Goal: Task Accomplishment & Management: Manage account settings

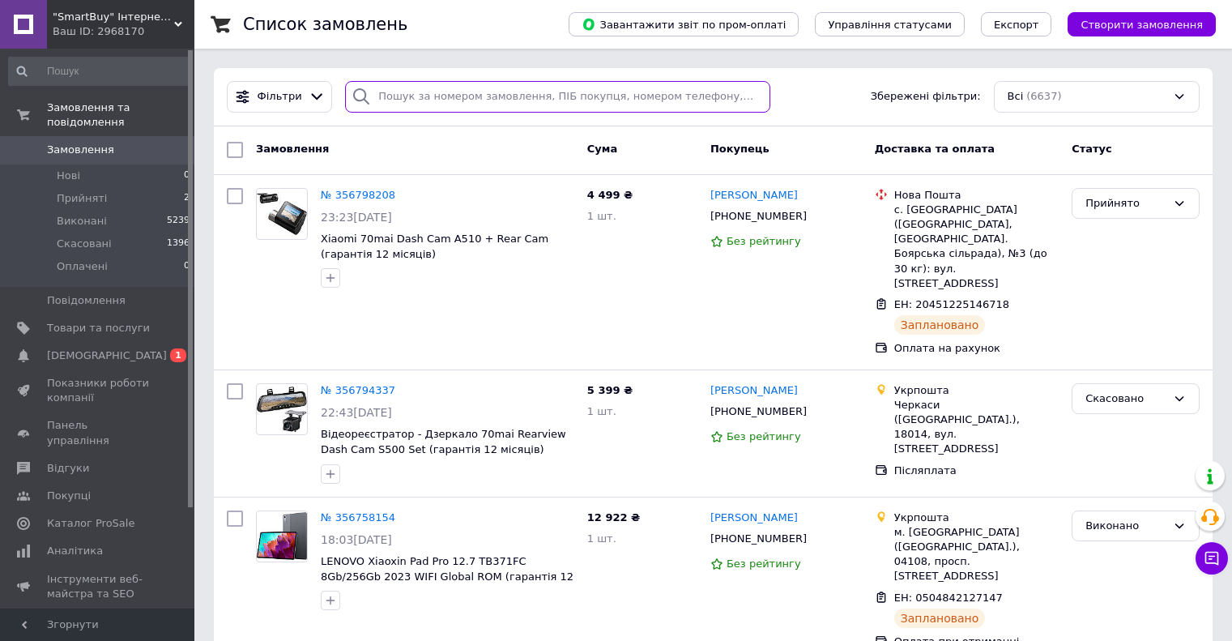
drag, startPoint x: 433, startPoint y: 99, endPoint x: 482, endPoint y: 17, distance: 95.2
click at [433, 99] on input "search" at bounding box center [557, 97] width 425 height 32
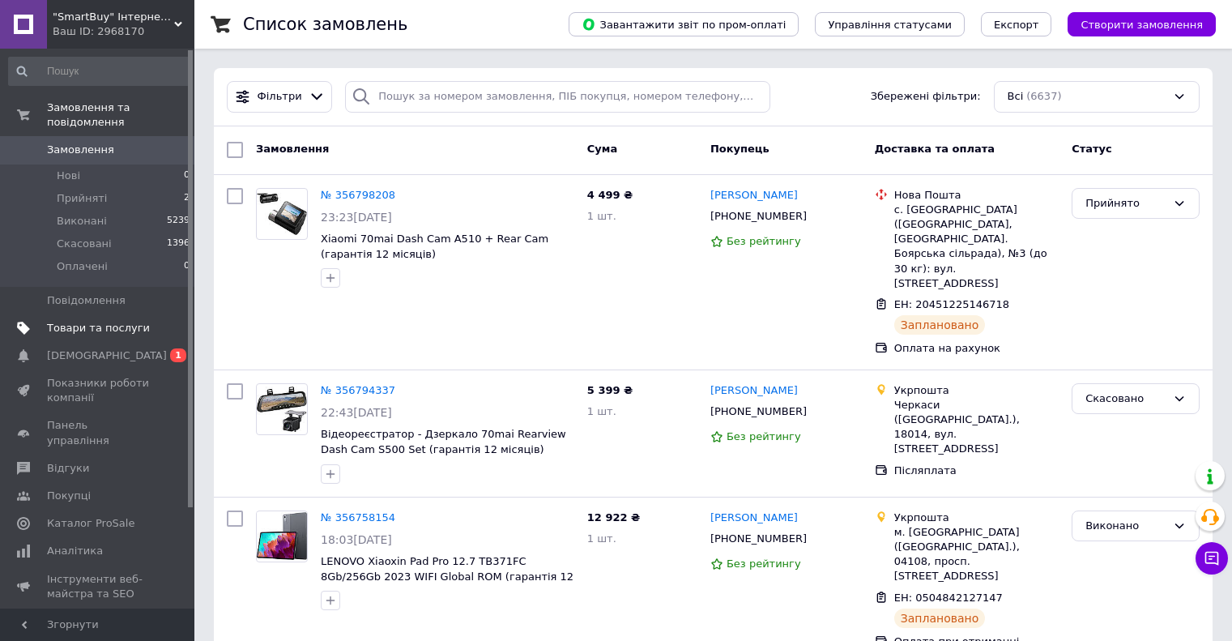
click at [104, 321] on span "Товари та послуги" at bounding box center [98, 328] width 103 height 15
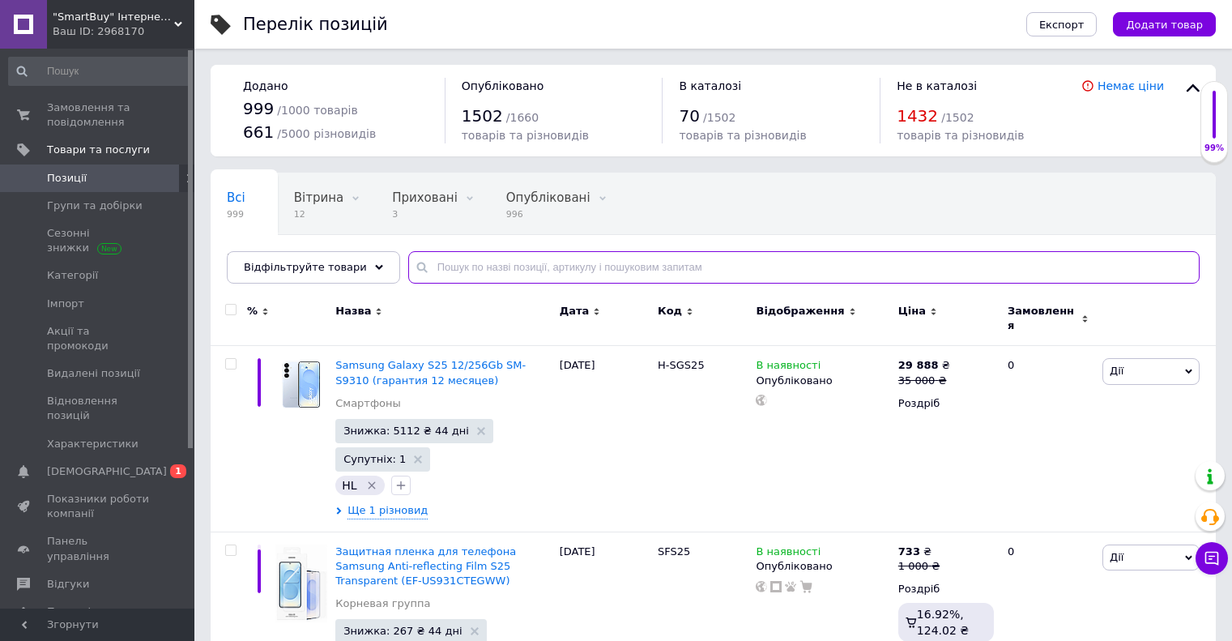
click at [498, 278] on input "text" at bounding box center [803, 267] width 791 height 32
type input "a810"
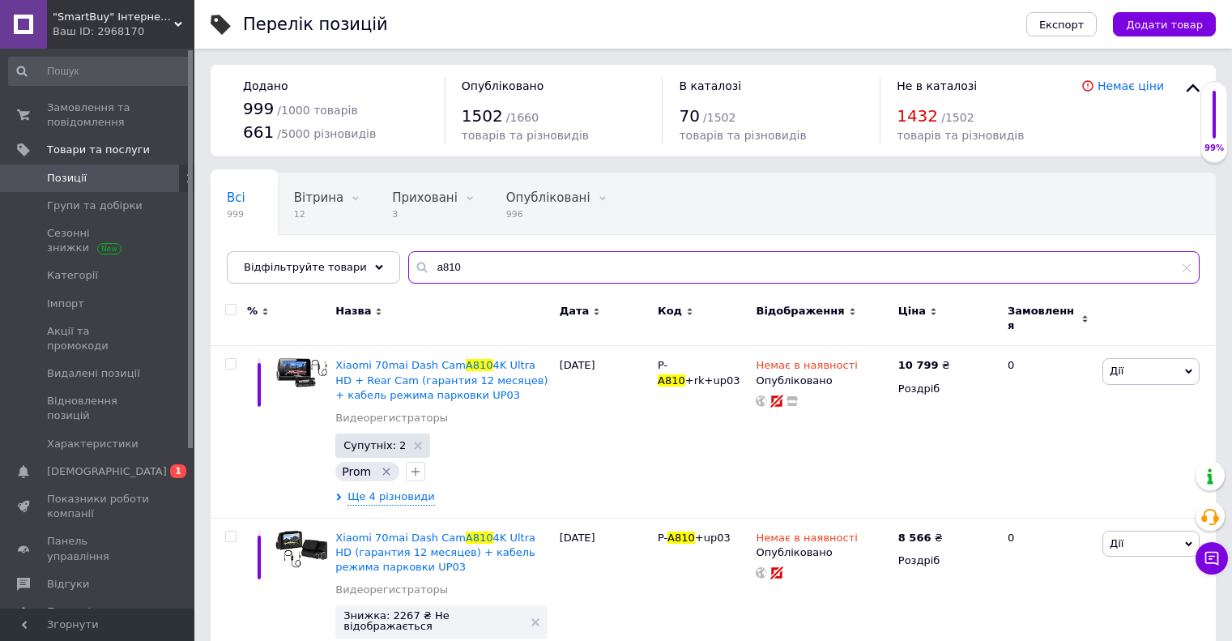
click at [502, 261] on input "a810" at bounding box center [803, 267] width 791 height 32
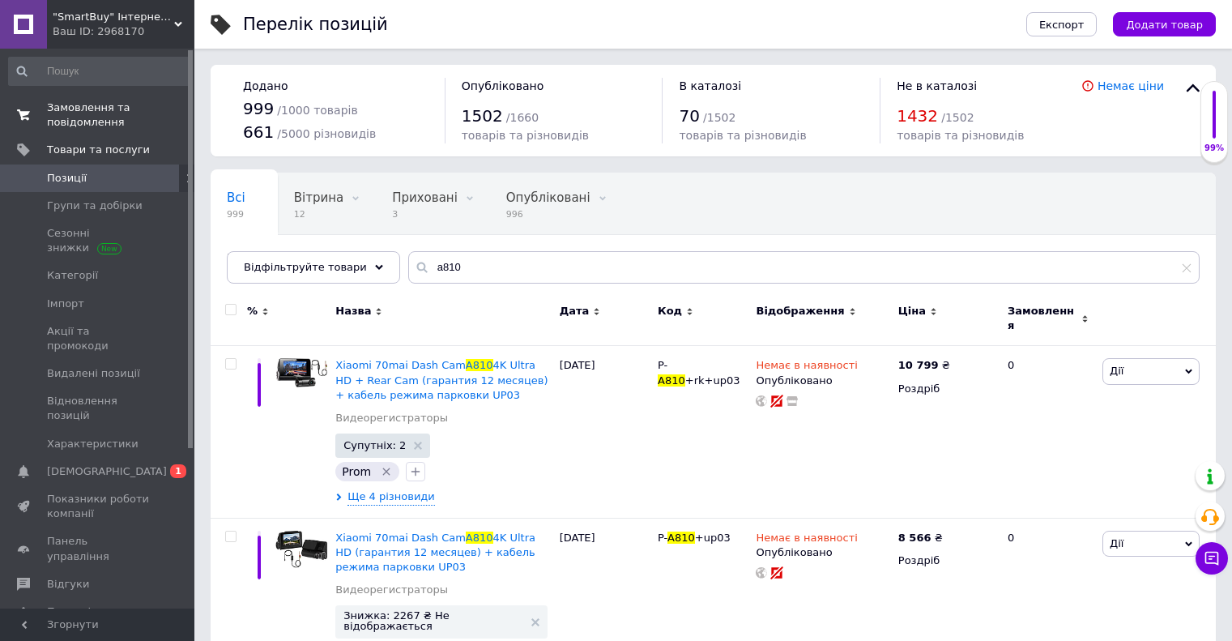
click at [111, 117] on span "Замовлення та повідомлення" at bounding box center [98, 114] width 103 height 29
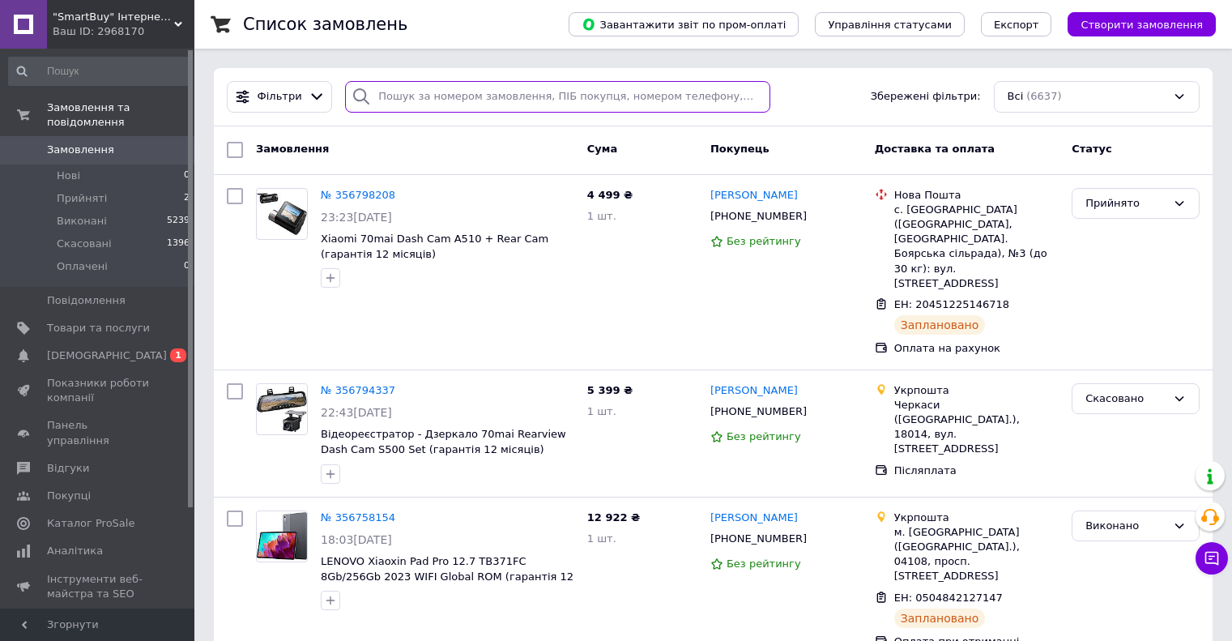
click at [421, 98] on input "search" at bounding box center [557, 97] width 425 height 32
type input "ф"
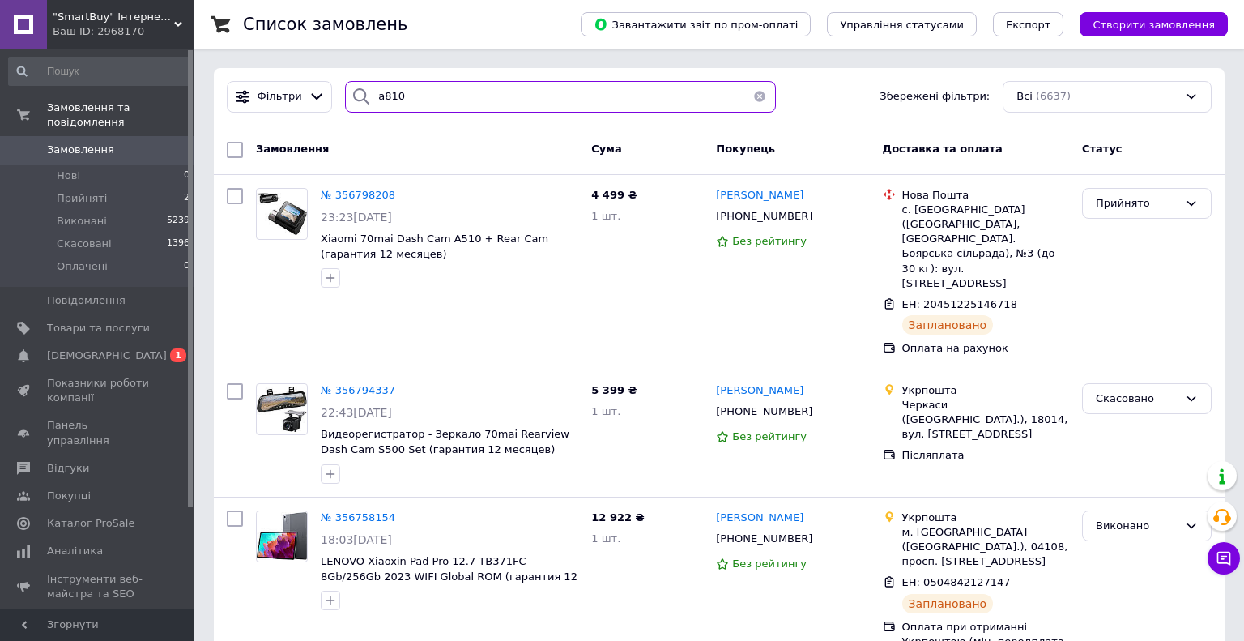
type input "a810"
click at [749, 96] on button "button" at bounding box center [760, 97] width 32 height 32
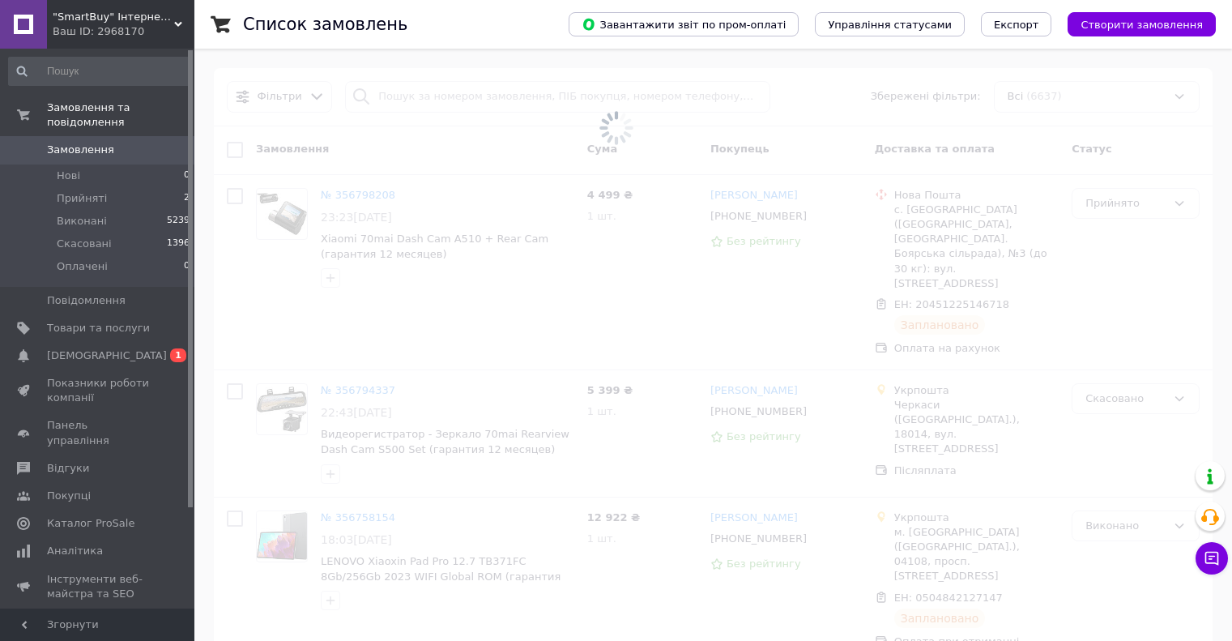
click at [654, 95] on span at bounding box center [616, 128] width 1232 height 256
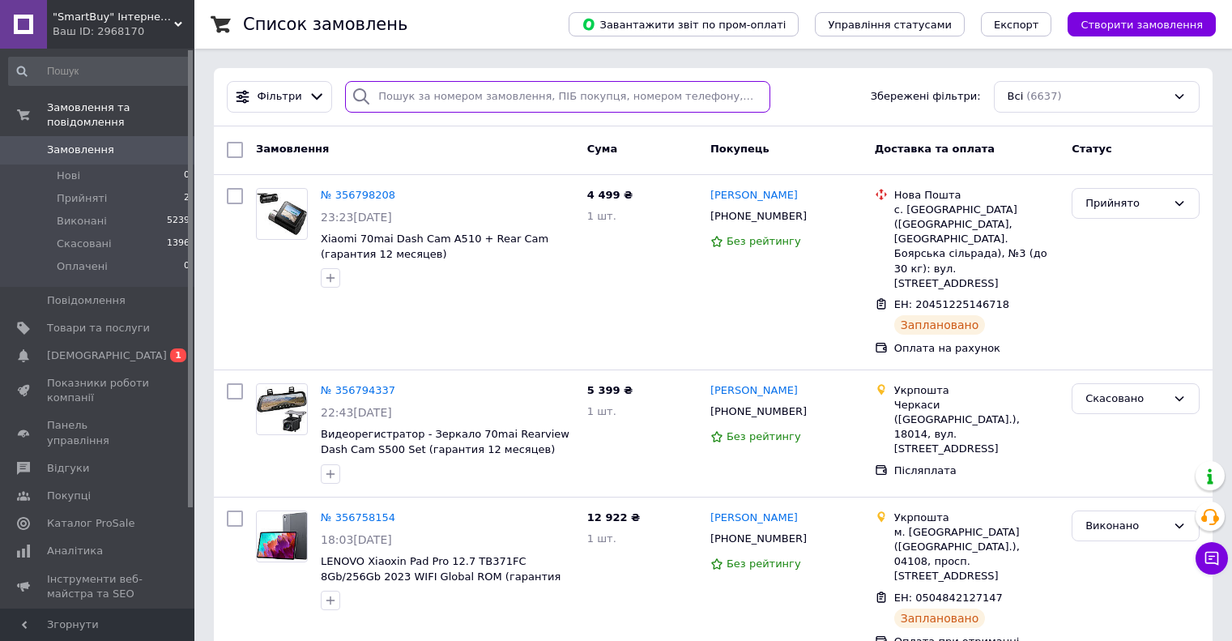
click at [654, 95] on input "search" at bounding box center [557, 97] width 425 height 32
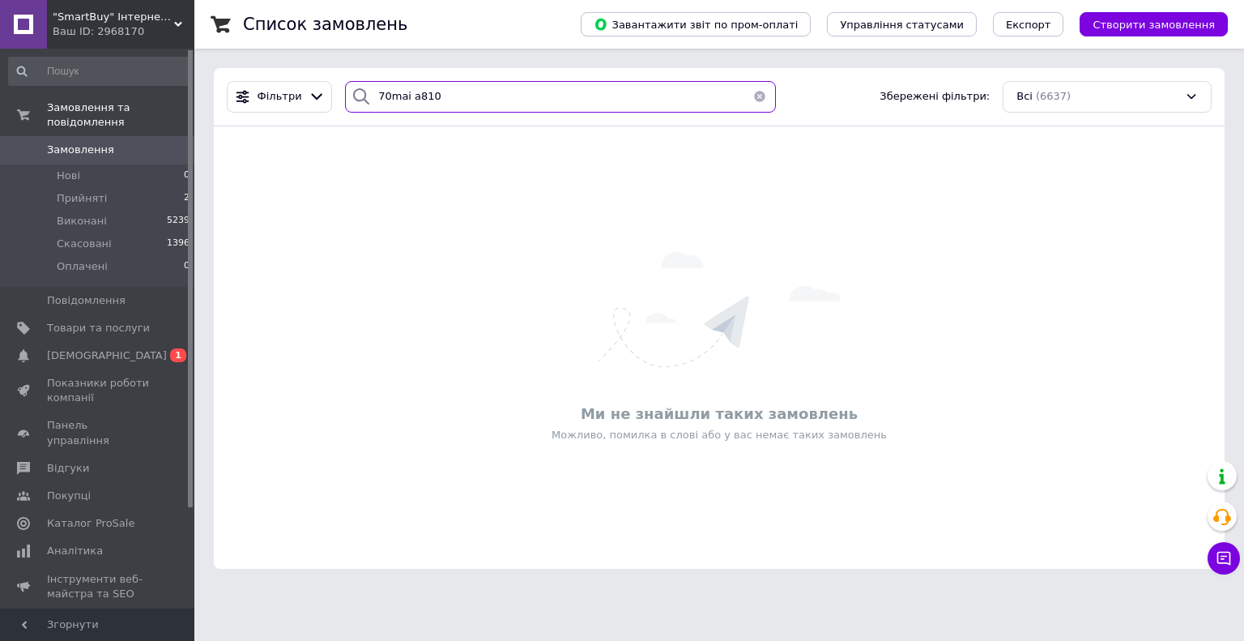
click at [638, 103] on input "70mai a810" at bounding box center [560, 97] width 431 height 32
type input "70mai a810"
click at [753, 97] on button "button" at bounding box center [760, 97] width 32 height 32
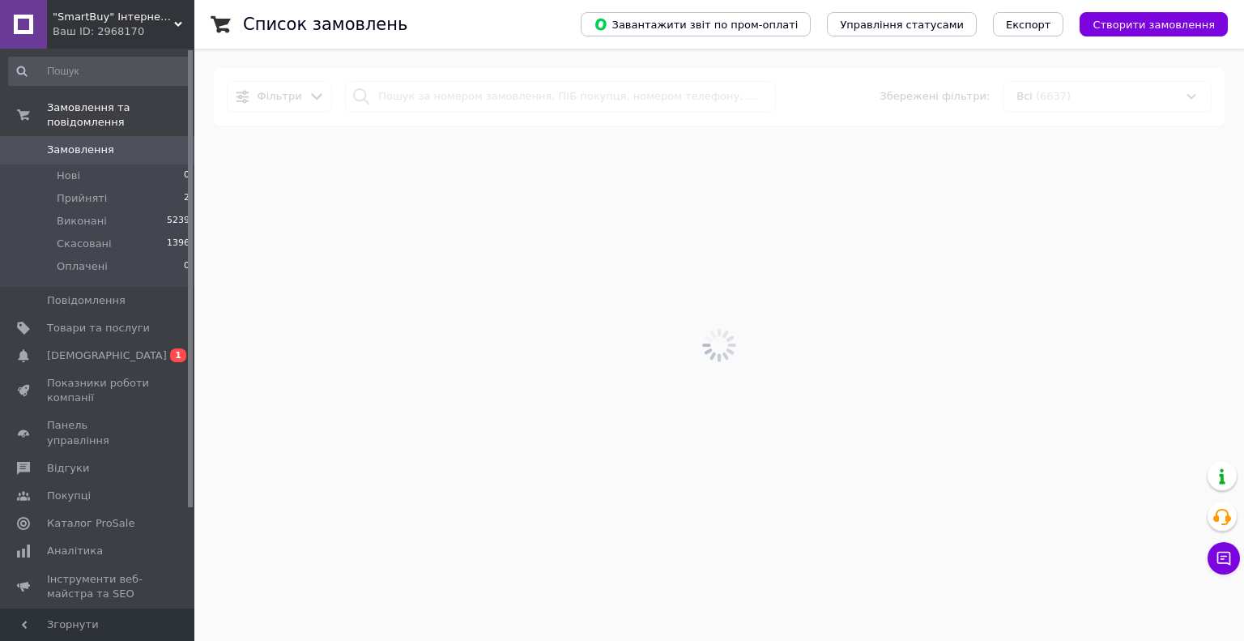
click at [310, 92] on div at bounding box center [719, 345] width 1050 height 592
click at [308, 92] on div at bounding box center [719, 345] width 1050 height 592
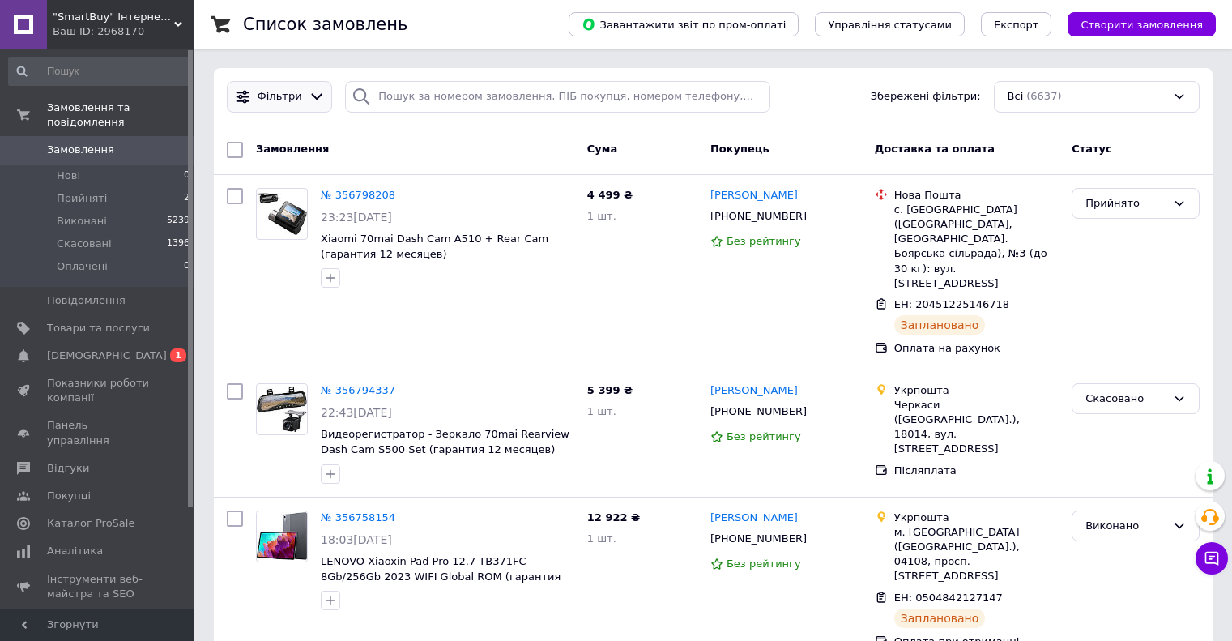
click at [311, 96] on icon at bounding box center [316, 97] width 11 height 6
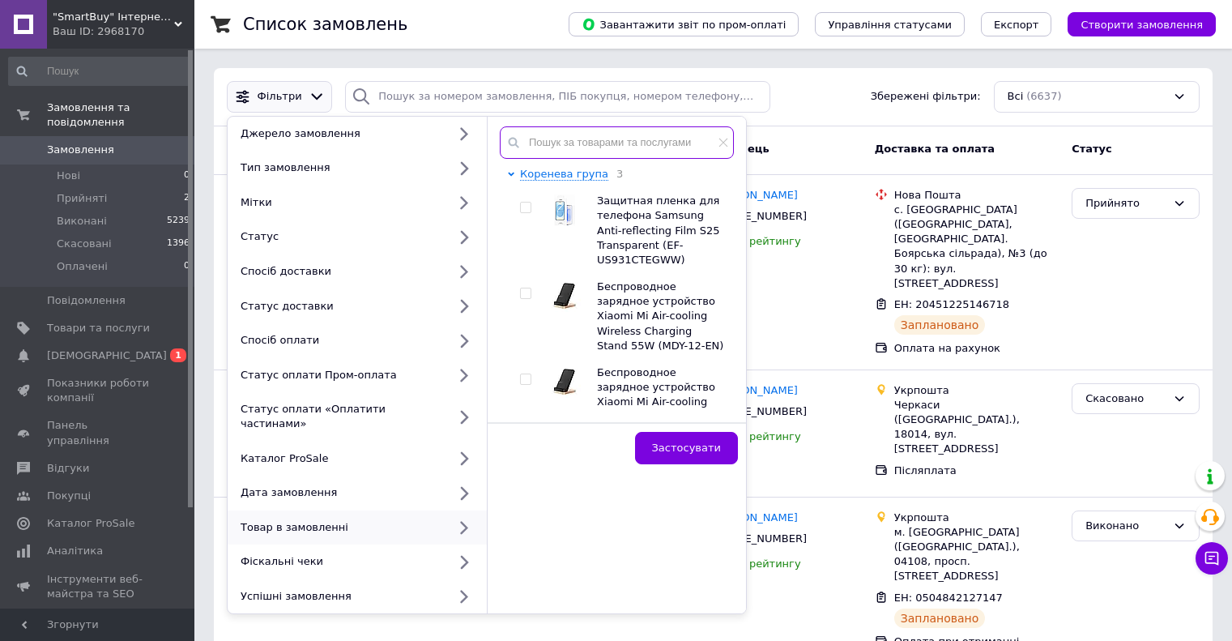
click at [577, 149] on input "text" at bounding box center [617, 142] width 234 height 32
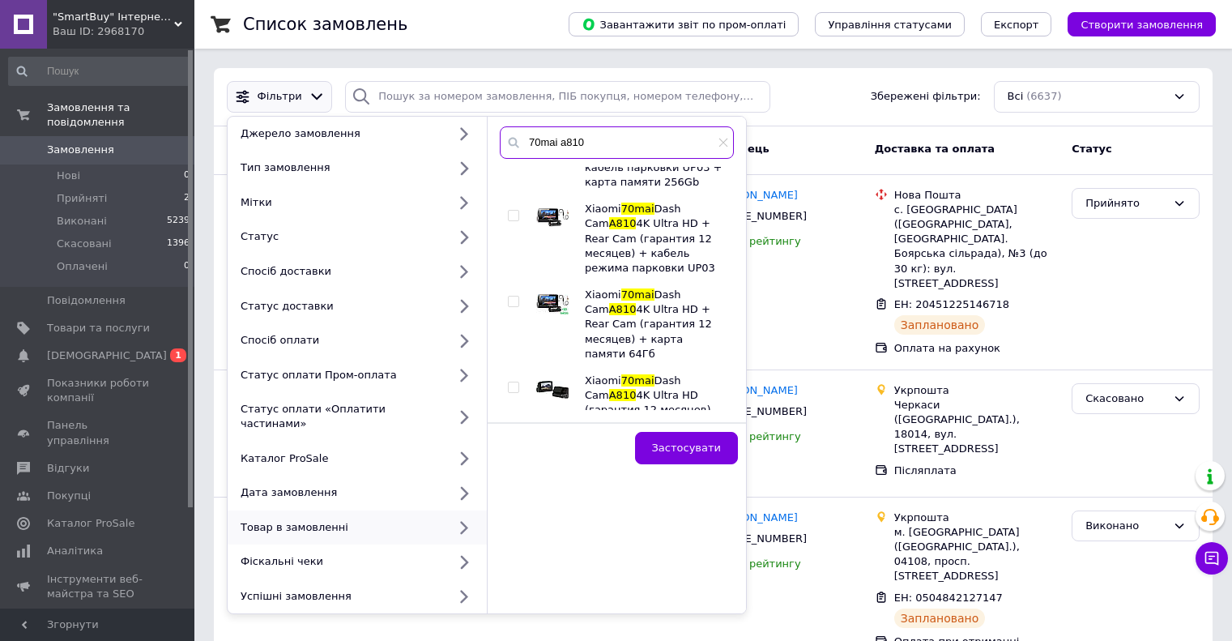
scroll to position [567, 0]
type input "70mai a810"
click at [515, 381] on input "checkbox" at bounding box center [513, 386] width 11 height 11
checkbox input "true"
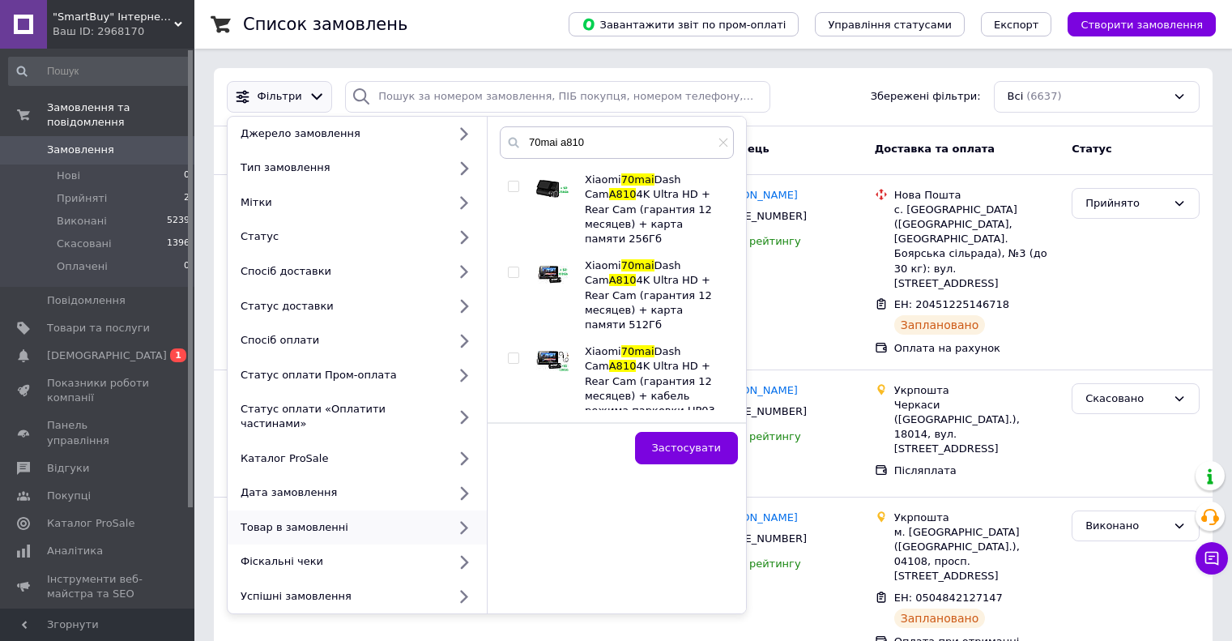
scroll to position [2336, 0]
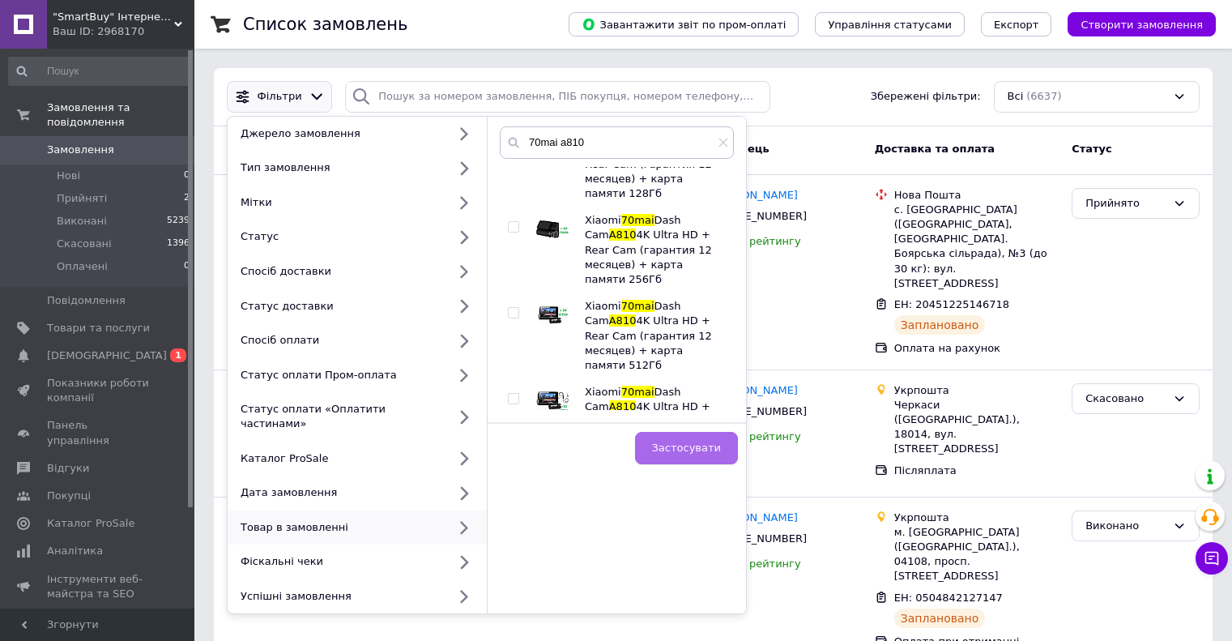
click at [686, 451] on span "Застосувати" at bounding box center [686, 447] width 69 height 12
